Goal: Entertainment & Leisure: Browse casually

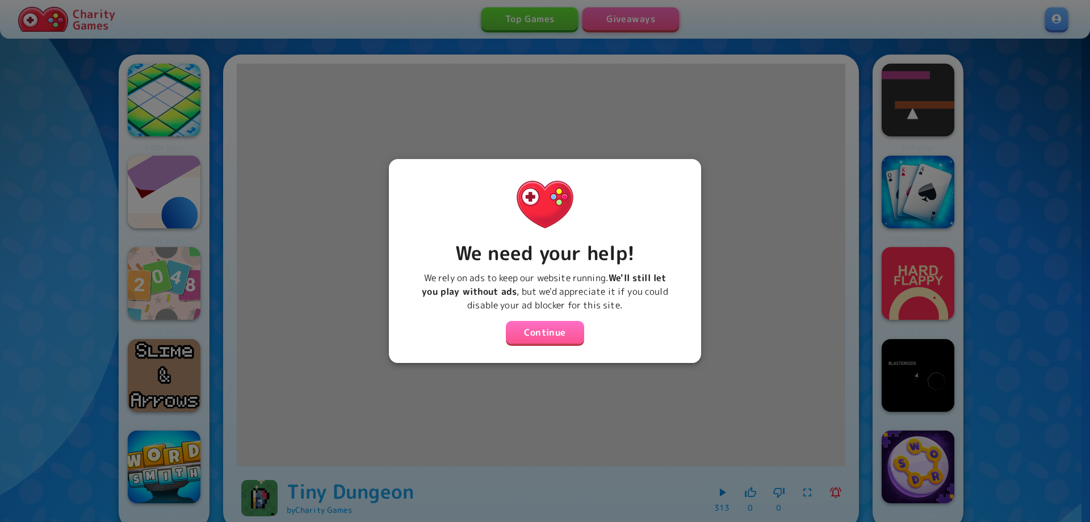
click at [537, 331] on button "Continue" at bounding box center [545, 332] width 78 height 23
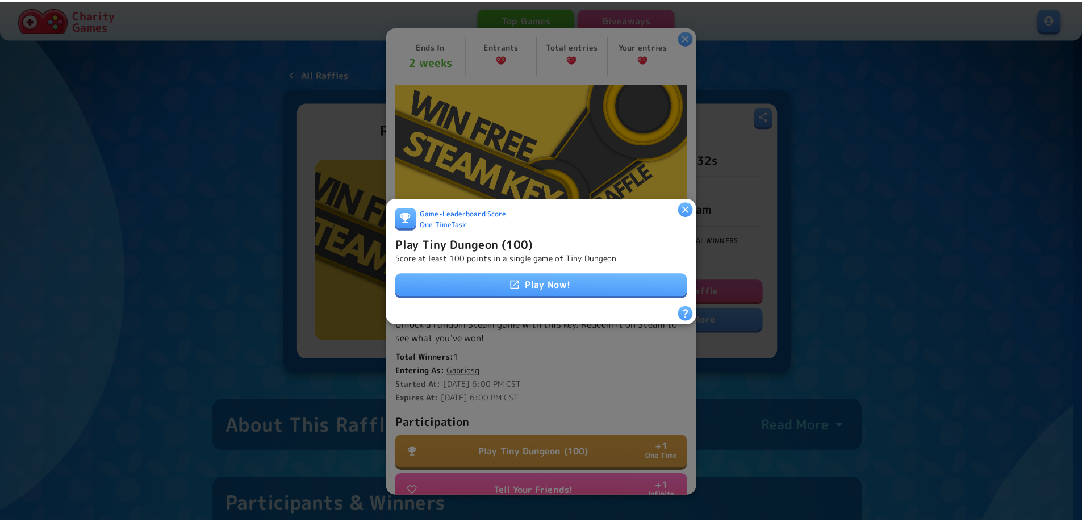
scroll to position [170, 0]
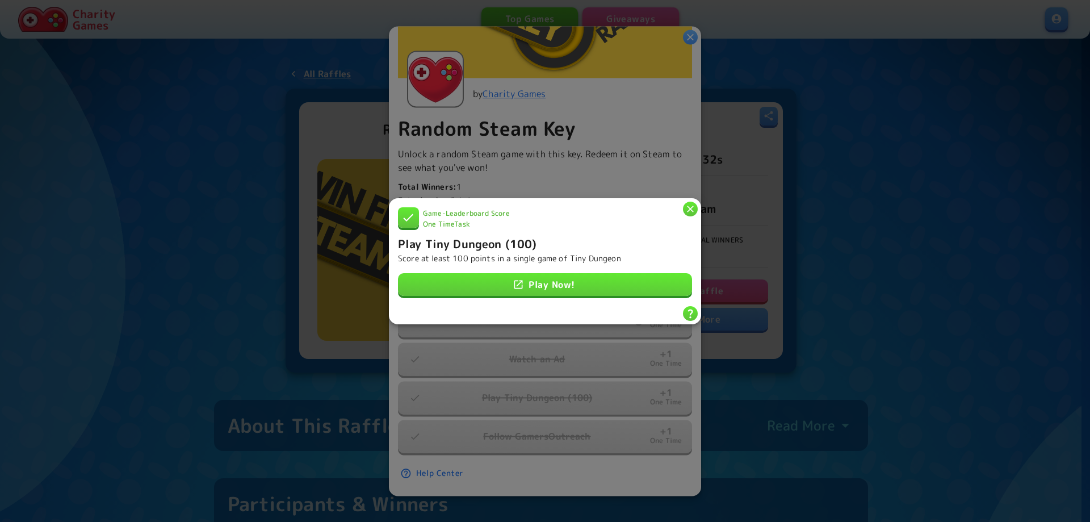
click at [895, 267] on div at bounding box center [545, 261] width 1090 height 522
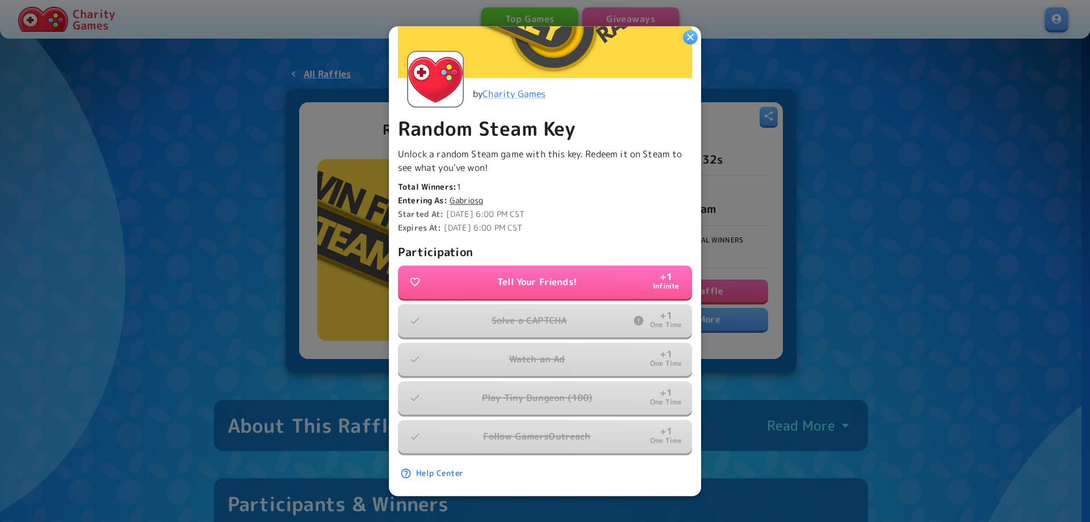
click at [860, 260] on div at bounding box center [545, 261] width 1090 height 522
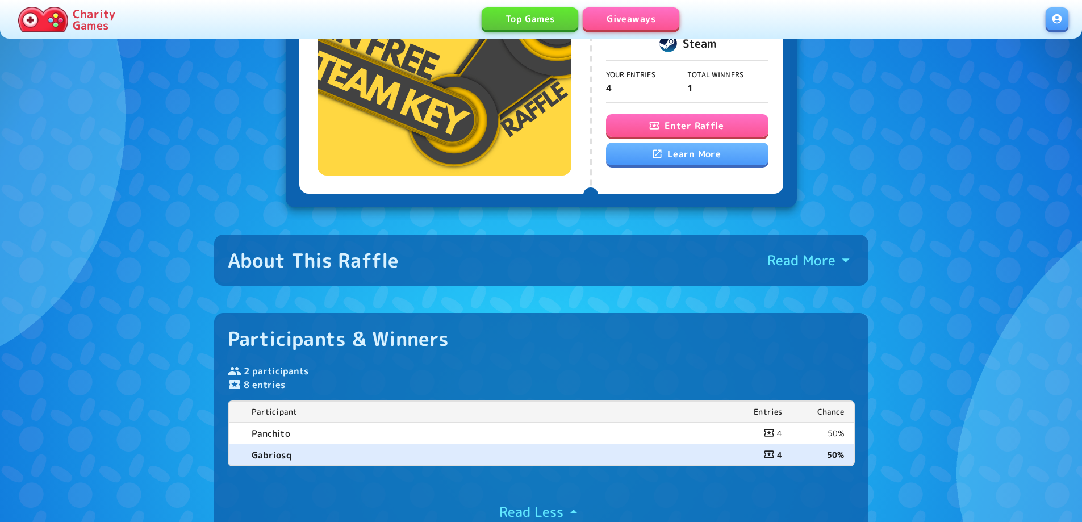
scroll to position [0, 0]
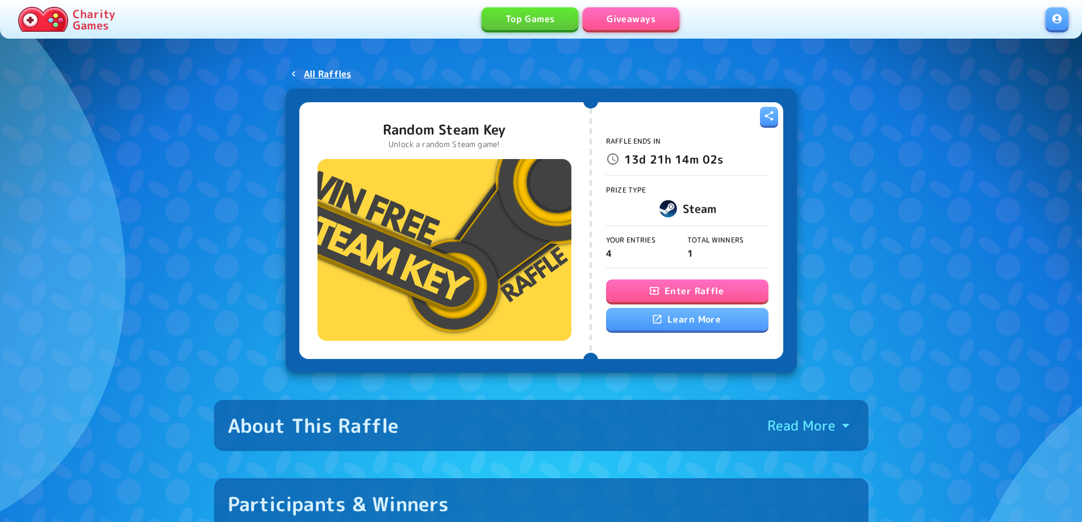
click at [325, 67] on p "All Raffles" at bounding box center [328, 74] width 48 height 14
